Goal: Transaction & Acquisition: Purchase product/service

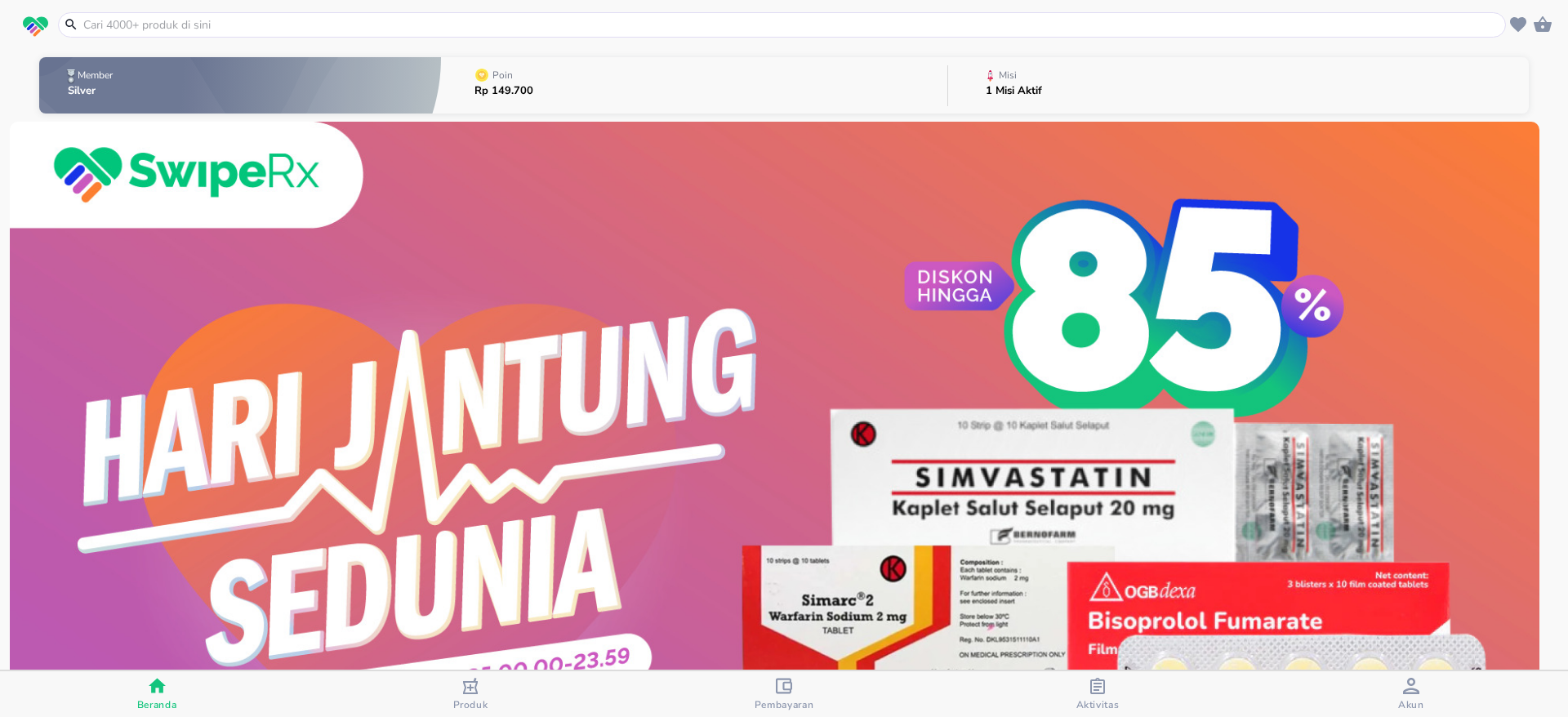
click at [200, 32] on input "text" at bounding box center [791, 25] width 1420 height 18
paste input "Apotek RD Pamijahan [PERSON_NAME]"
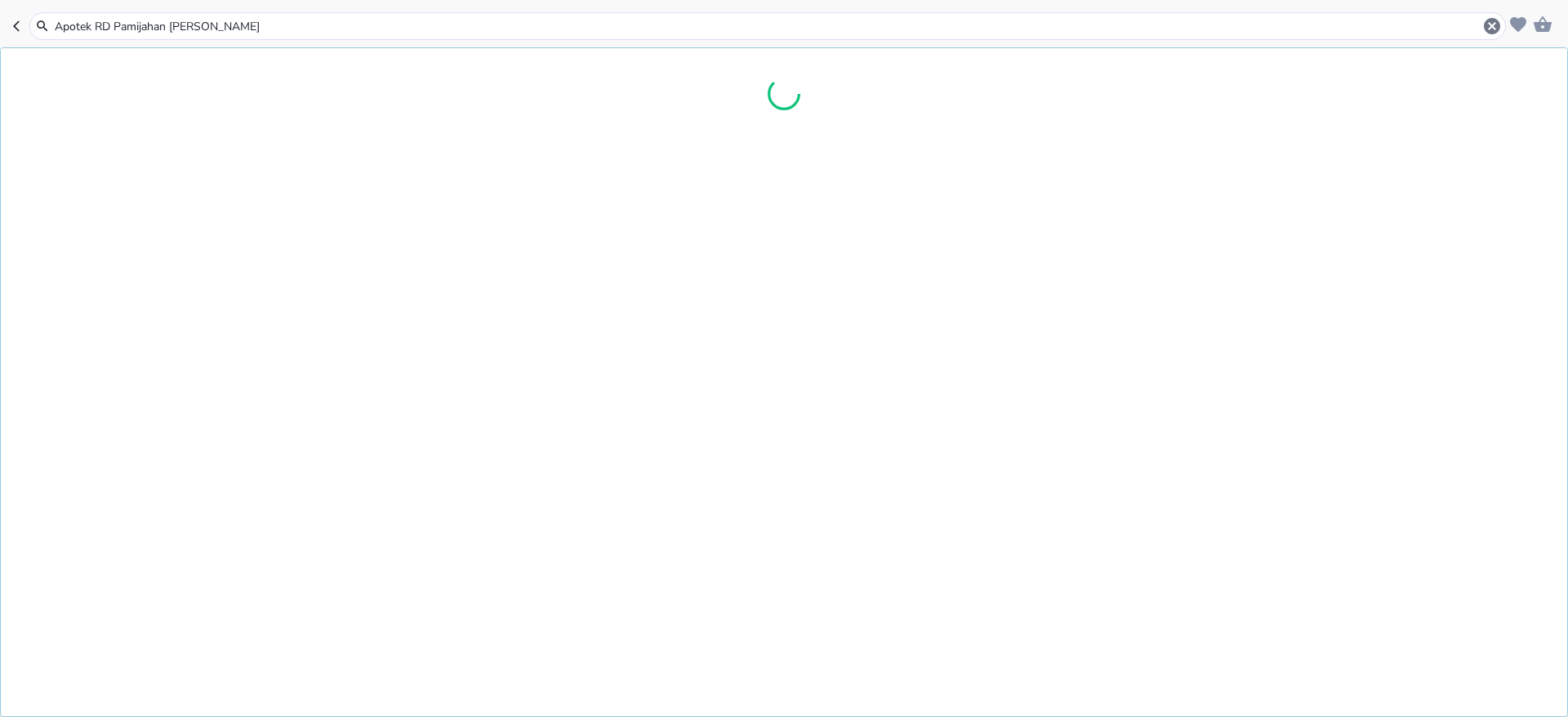
drag, startPoint x: 301, startPoint y: 20, endPoint x: 0, endPoint y: 10, distance: 301.2
click at [0, 10] on header "Apotek RD Pamijahan [PERSON_NAME]" at bounding box center [784, 24] width 1568 height 49
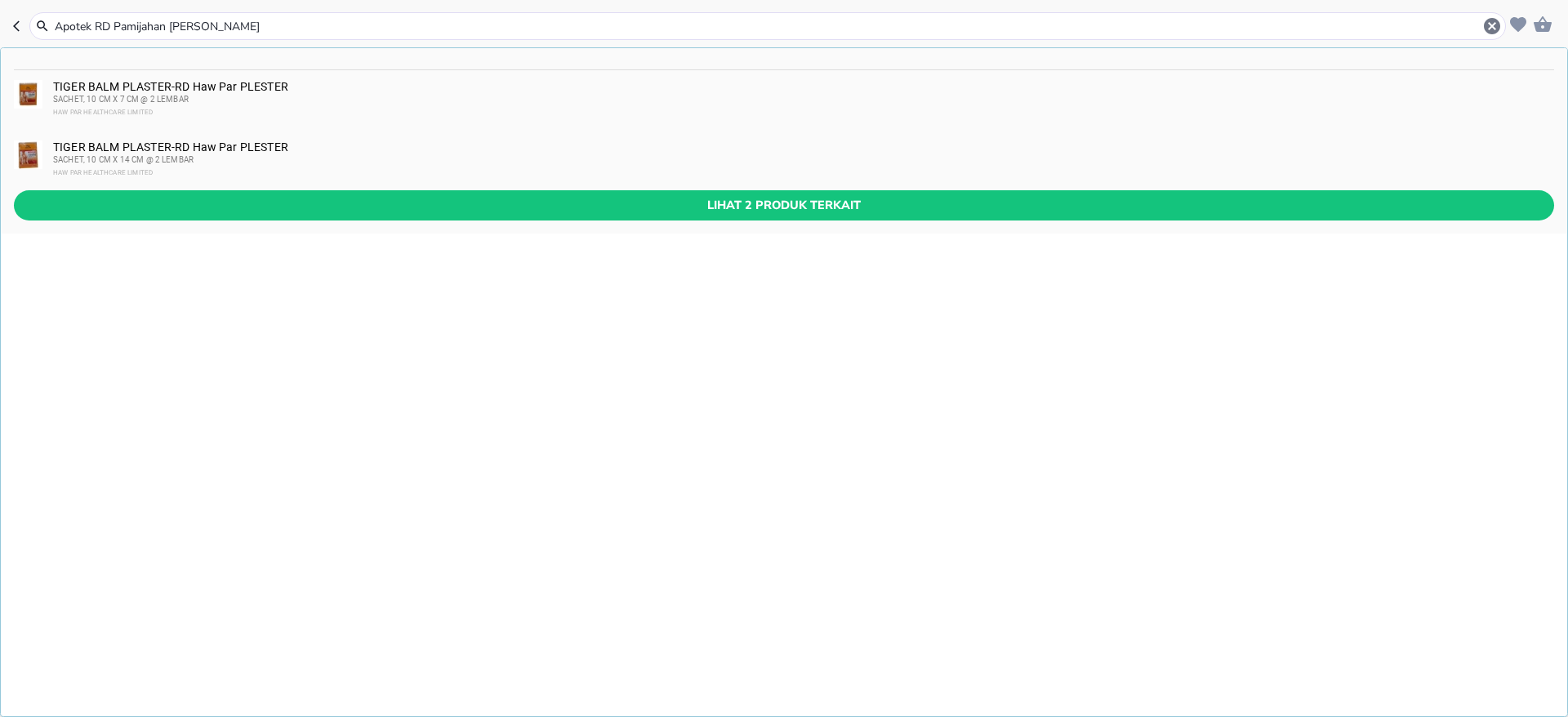
paste input "[MEDICAL_DATA] tablet"
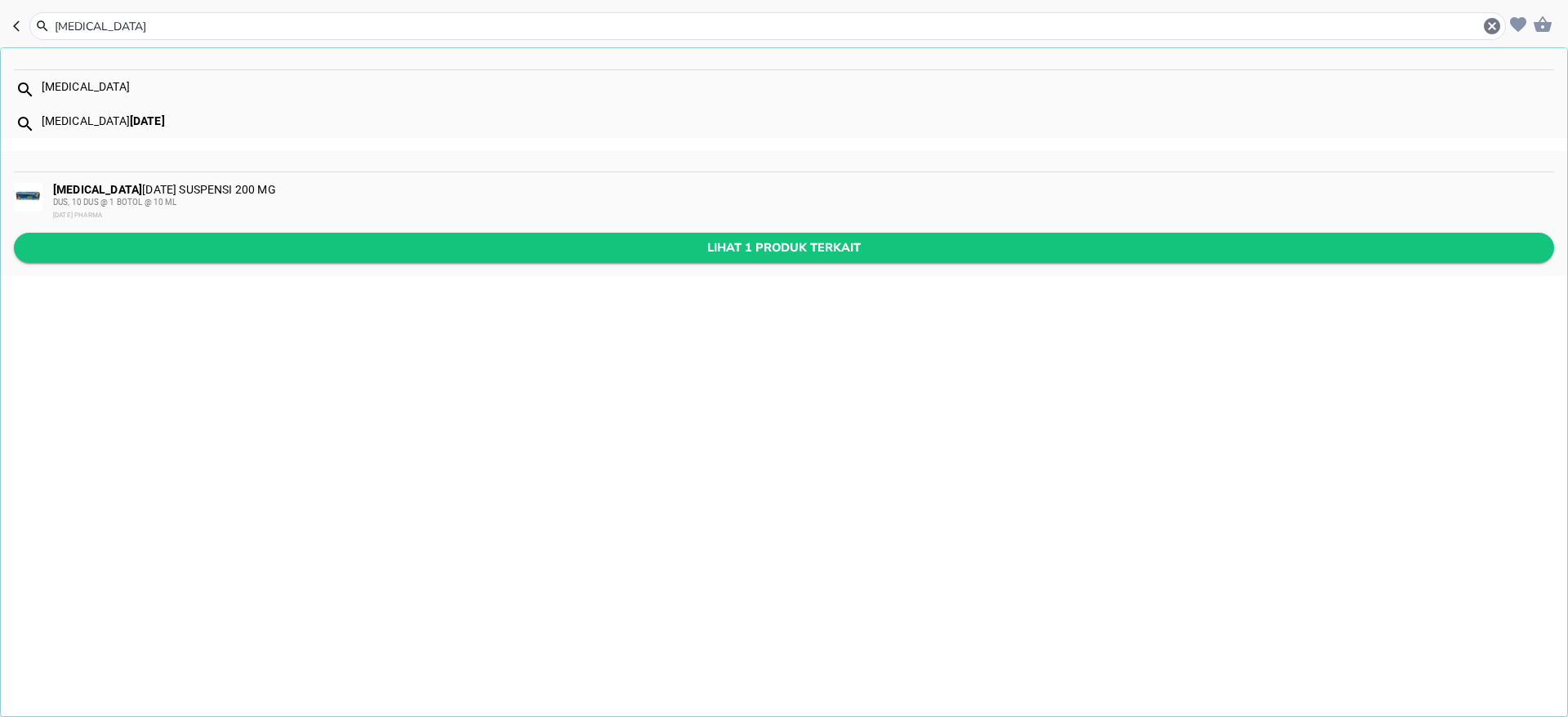
type input "[MEDICAL_DATA]"
click at [364, 238] on span "Lihat 1 produk terkait" at bounding box center [784, 248] width 1513 height 20
